Goal: Information Seeking & Learning: Learn about a topic

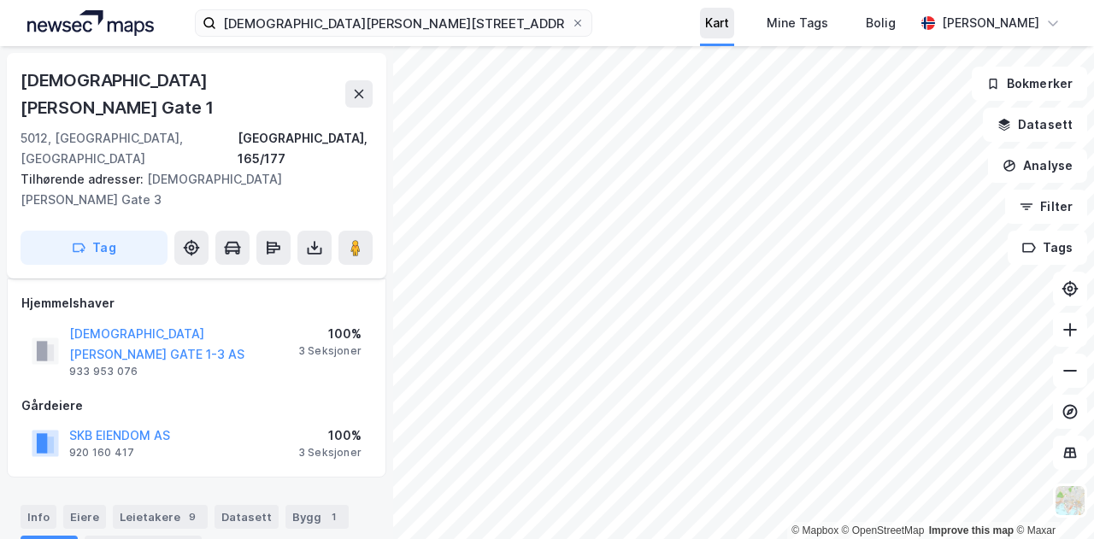
scroll to position [296, 0]
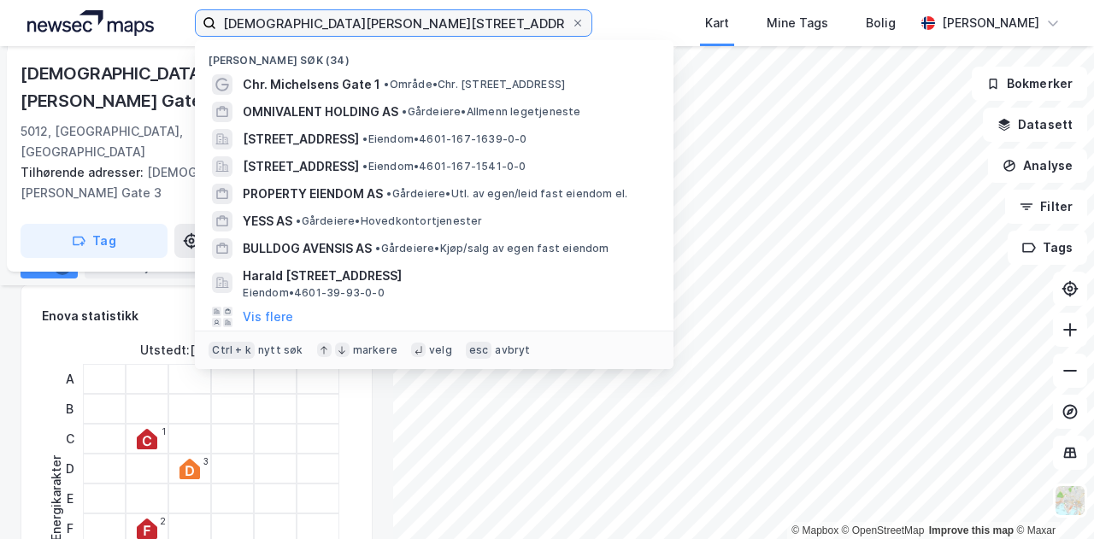
click at [272, 26] on input "[DEMOGRAPHIC_DATA][PERSON_NAME][STREET_ADDRESS]" at bounding box center [393, 23] width 355 height 26
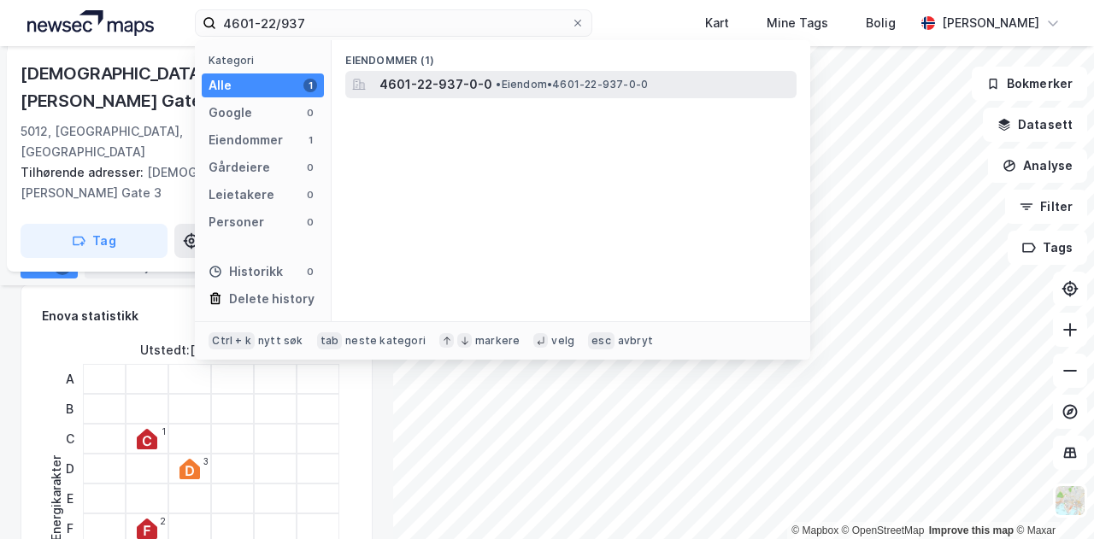
click at [496, 83] on span "•" at bounding box center [498, 84] width 5 height 13
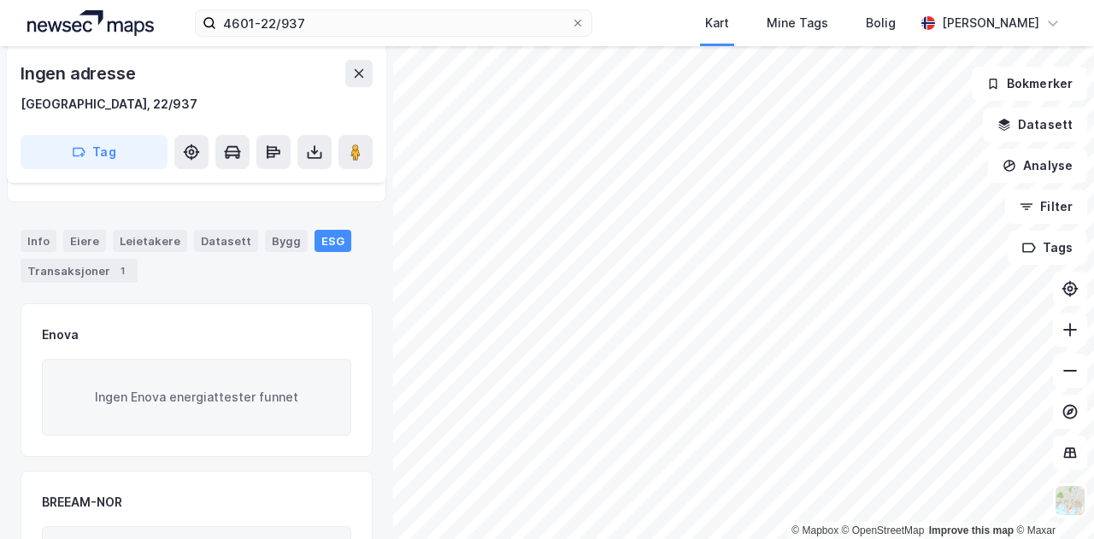
scroll to position [168, 0]
click at [52, 269] on div "Transaksjoner 1" at bounding box center [79, 269] width 117 height 24
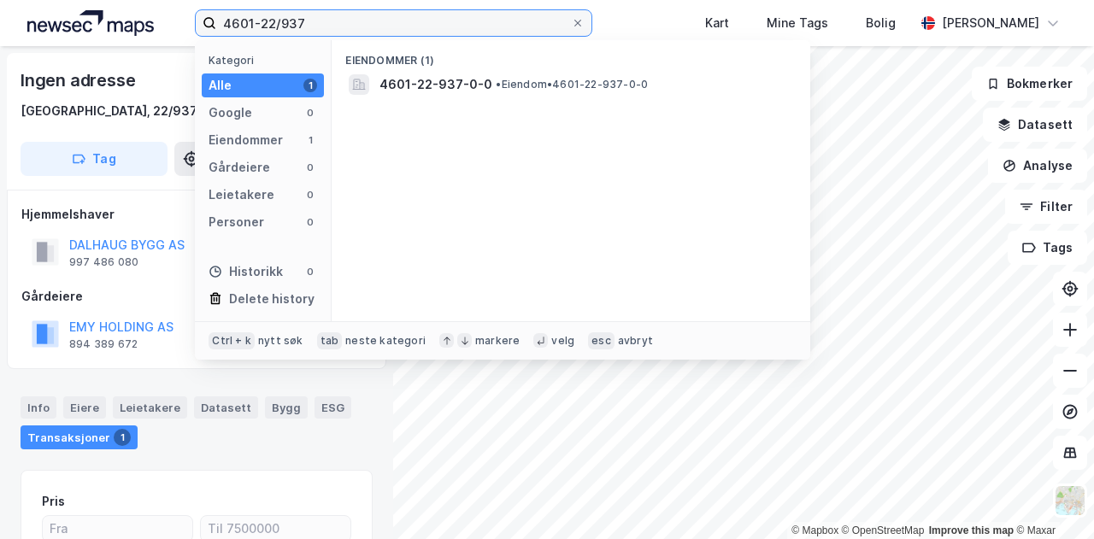
click at [321, 15] on input "4601-22/937" at bounding box center [393, 23] width 355 height 26
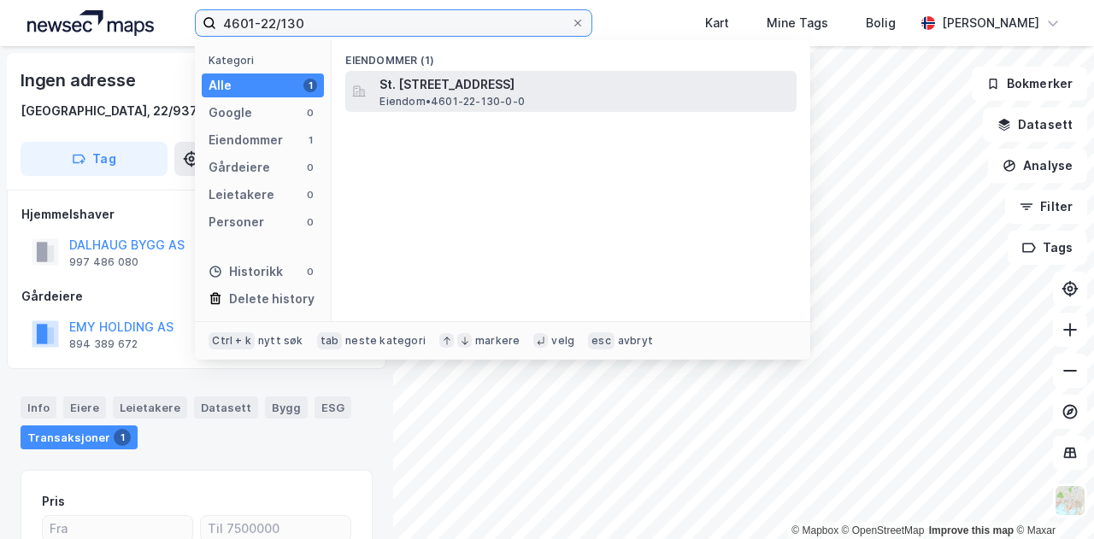
type input "4601-22/130"
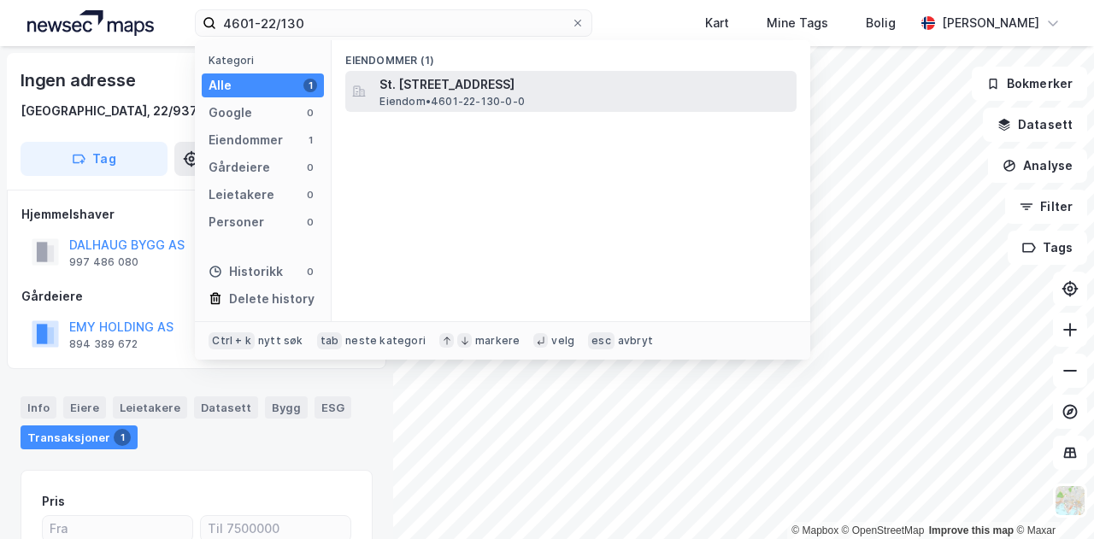
click at [555, 88] on span "St. [STREET_ADDRESS]" at bounding box center [585, 84] width 410 height 21
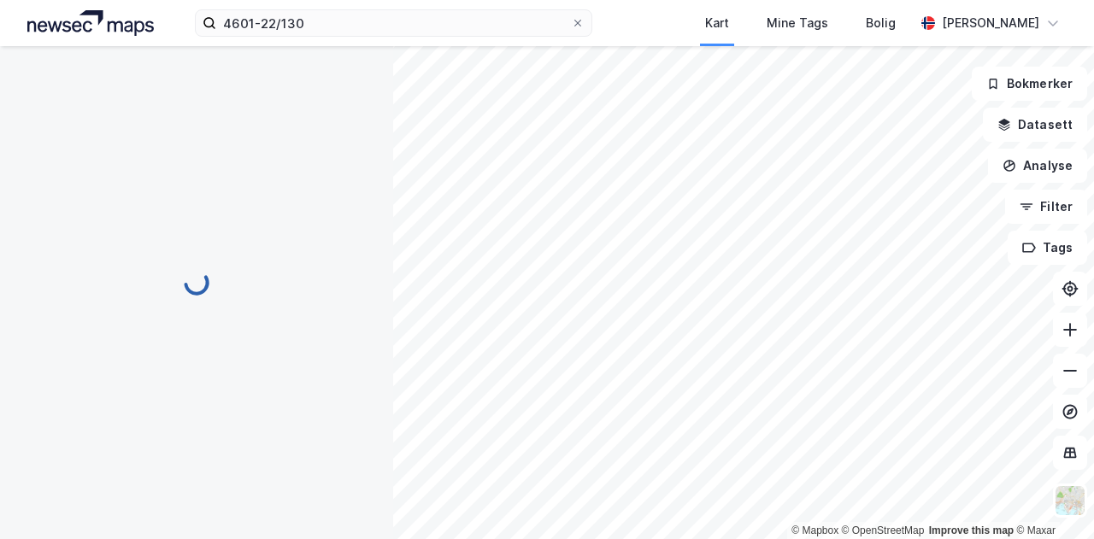
scroll to position [5, 0]
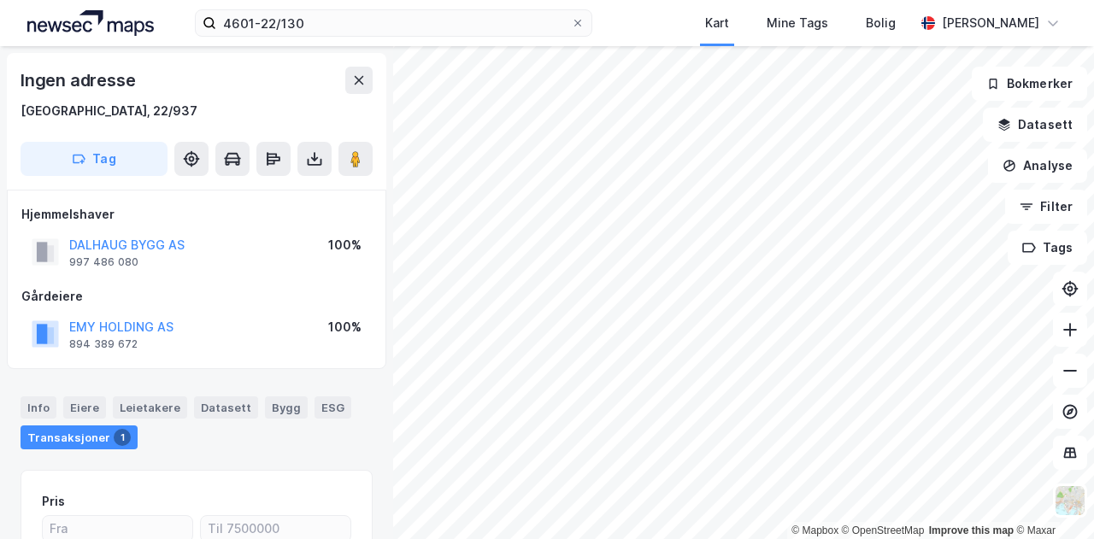
scroll to position [5, 0]
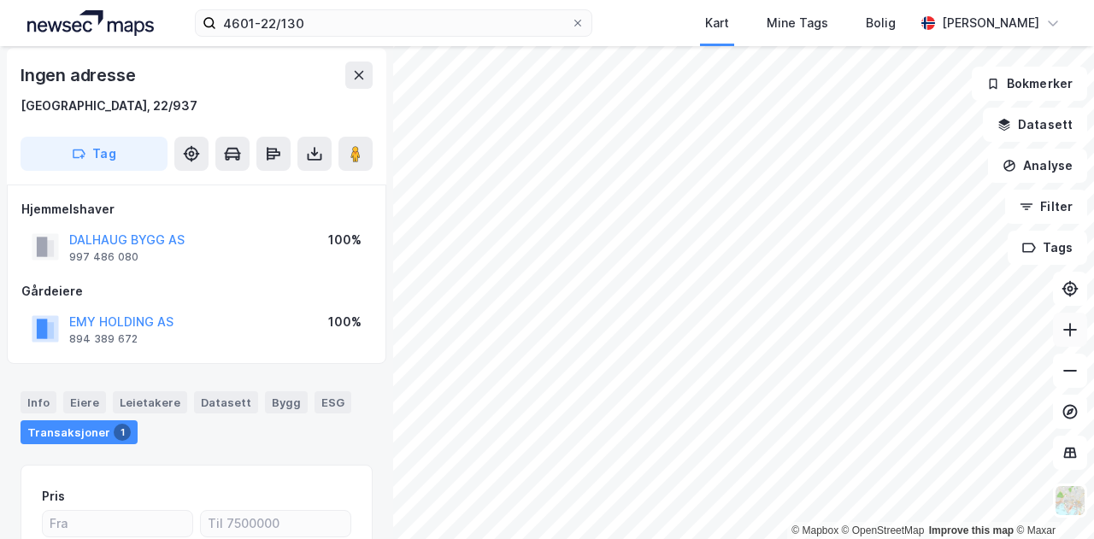
click at [1069, 329] on icon at bounding box center [1070, 330] width 2 height 14
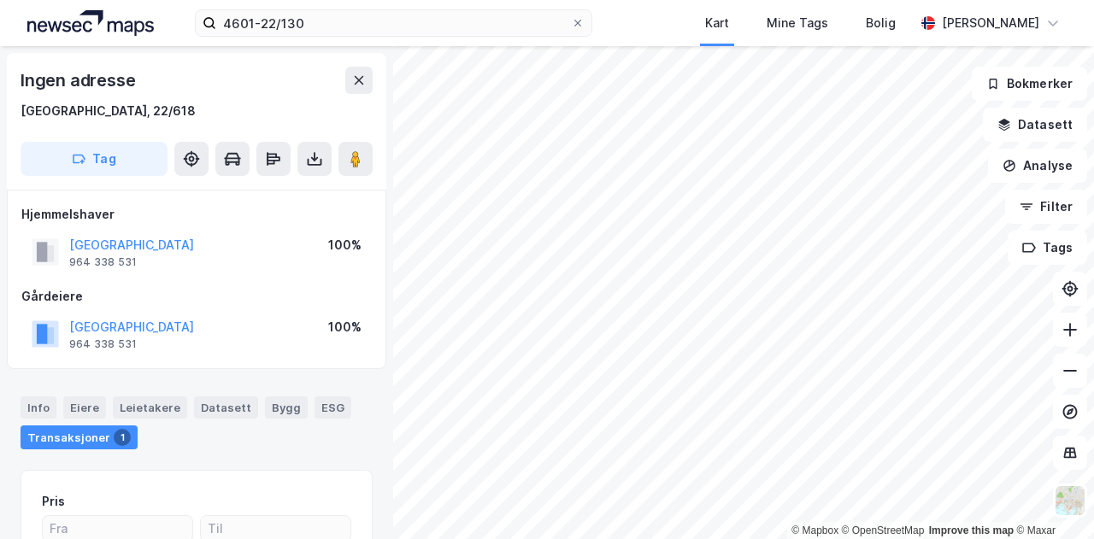
scroll to position [5, 0]
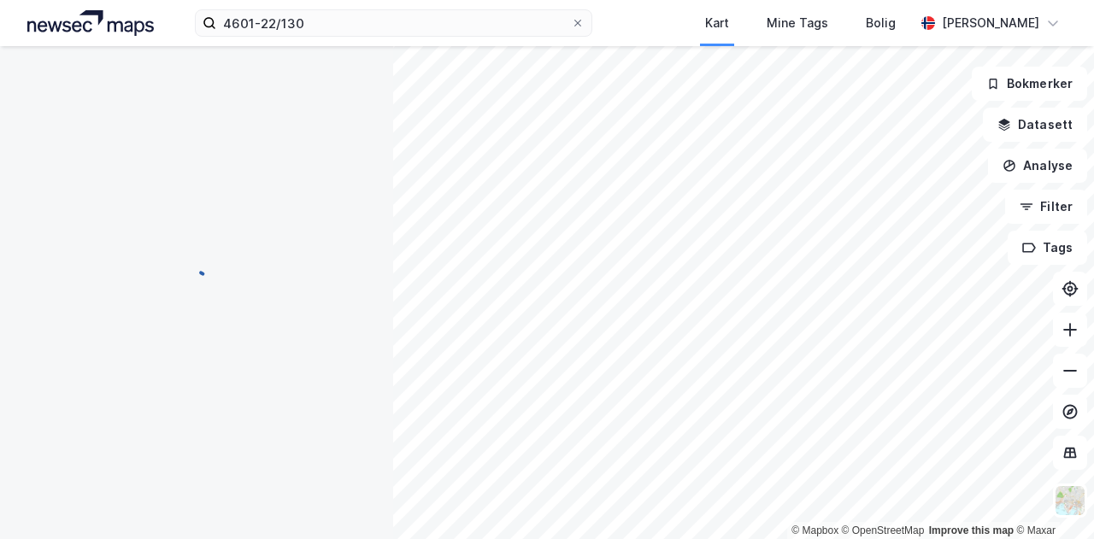
scroll to position [5, 0]
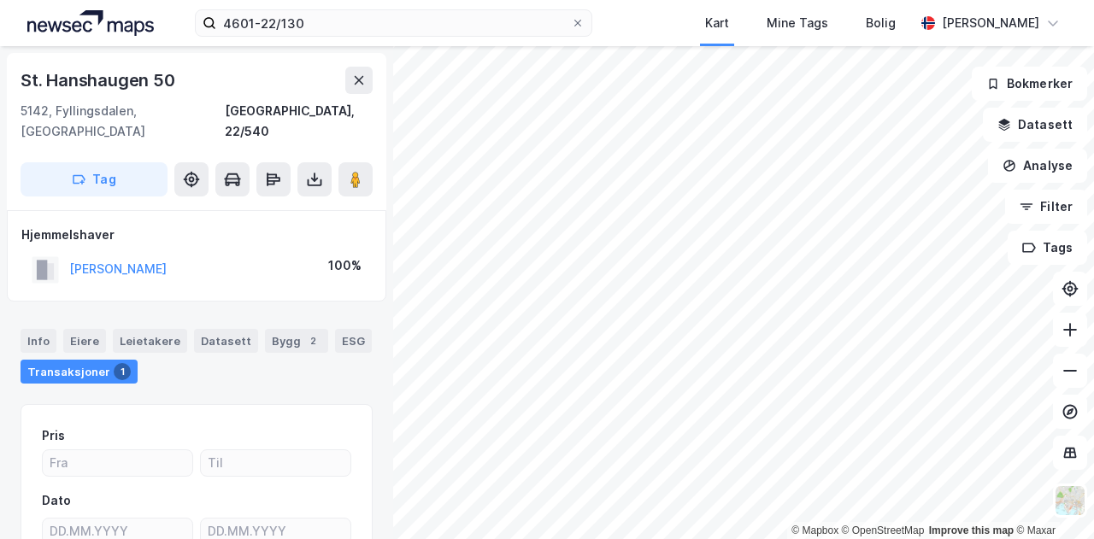
scroll to position [5, 0]
